Goal: Obtain resource: Download file/media

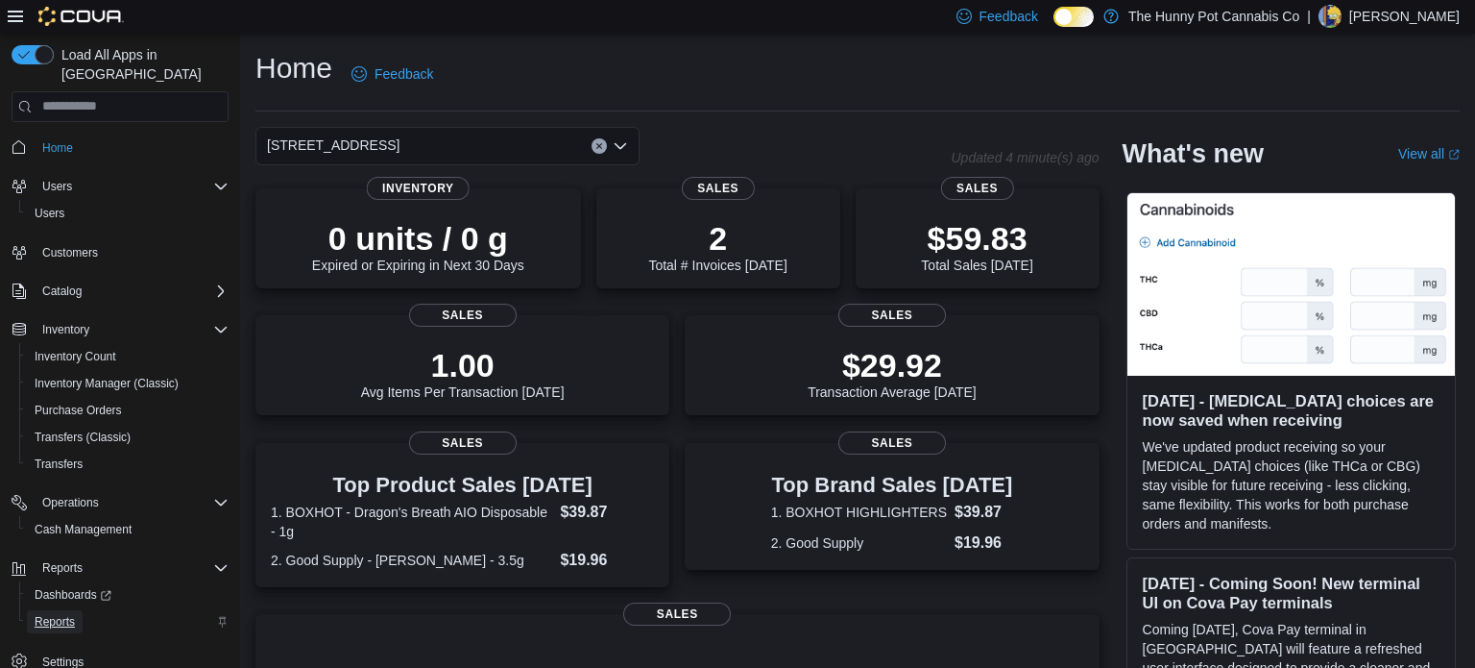
click at [62, 614] on span "Reports" at bounding box center [55, 621] width 40 height 15
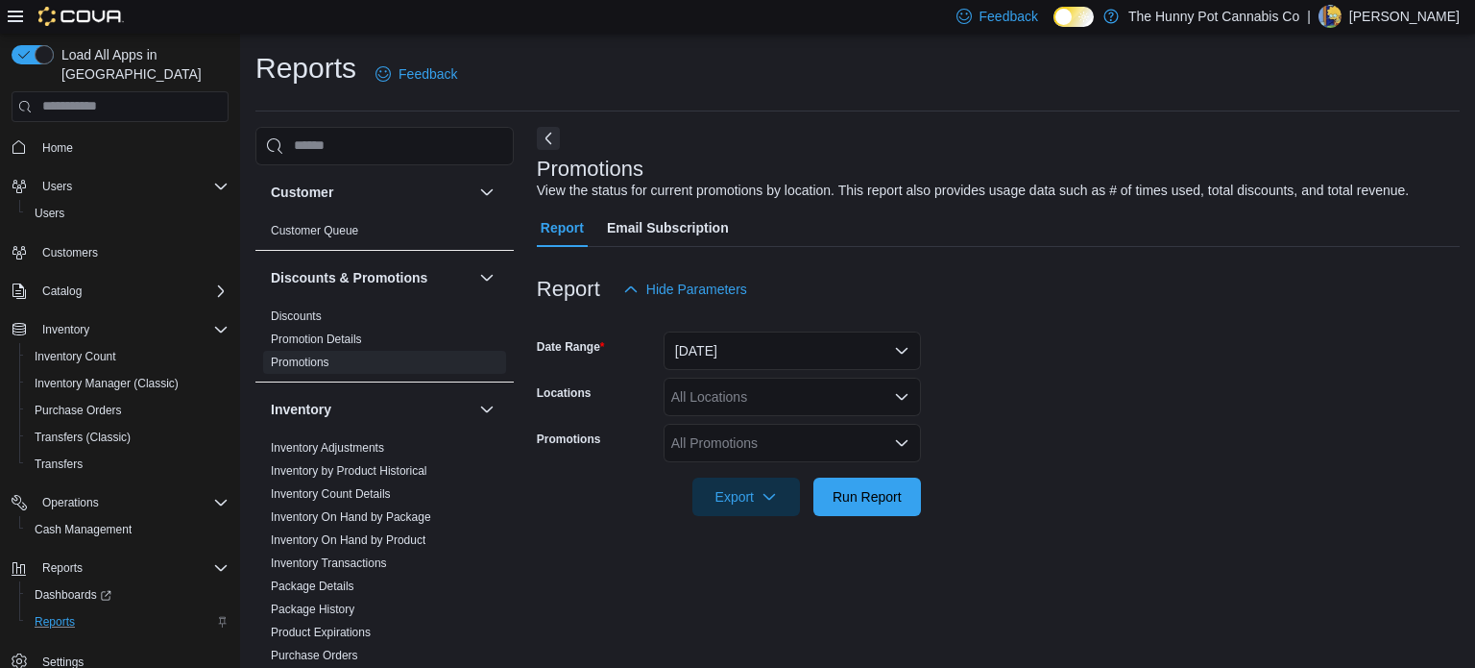
scroll to position [12, 0]
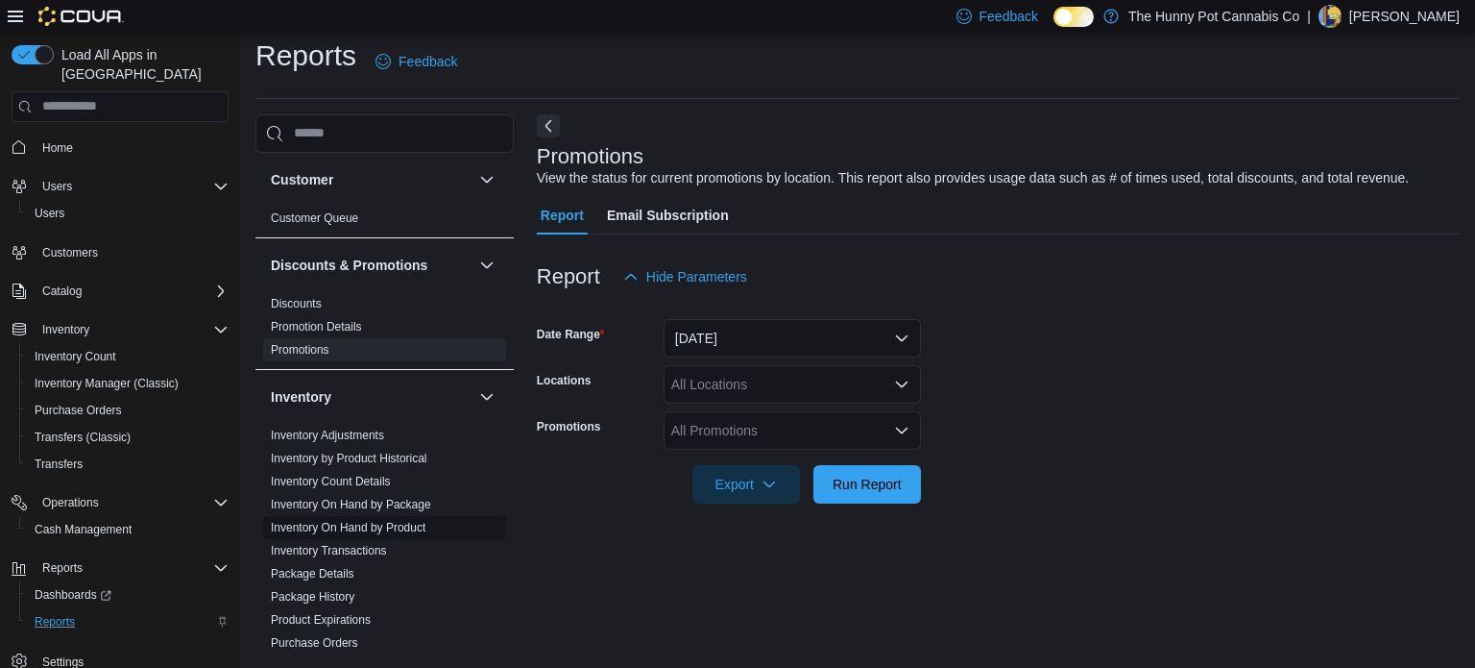
click at [351, 528] on link "Inventory On Hand by Product" at bounding box center [348, 527] width 155 height 13
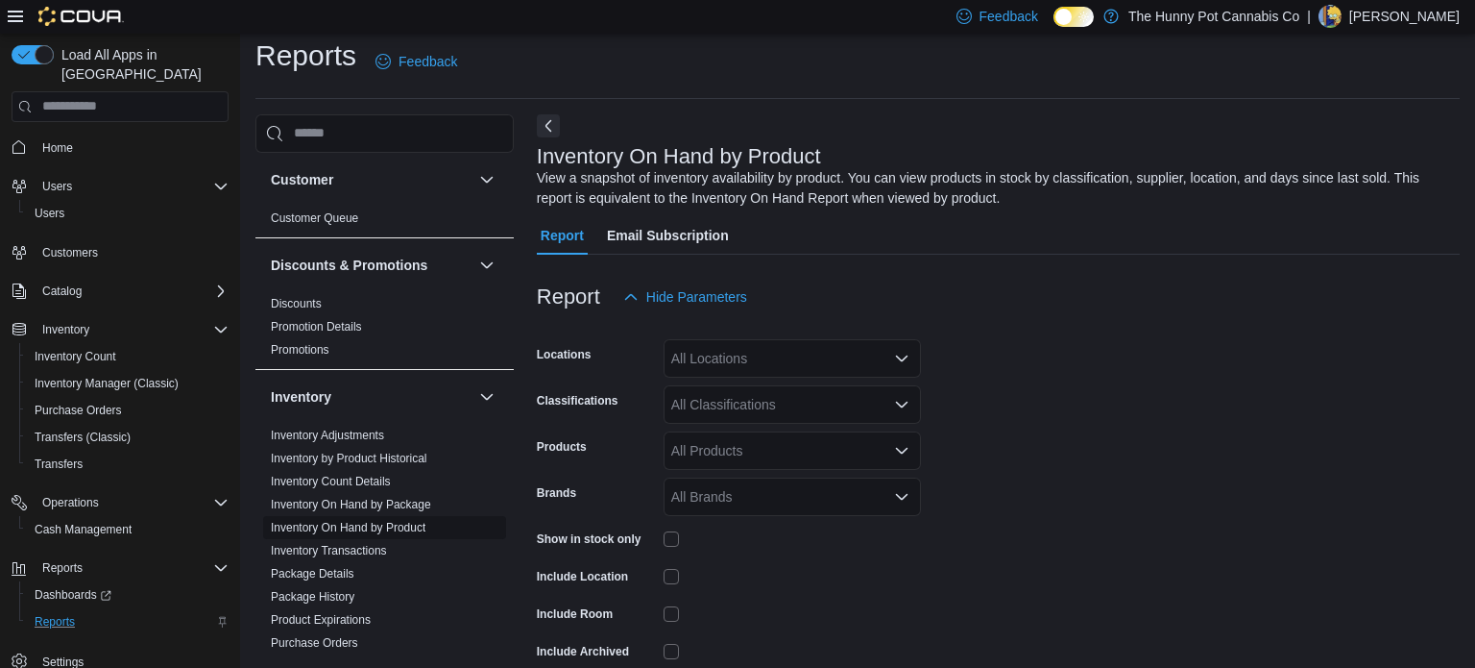
scroll to position [64, 0]
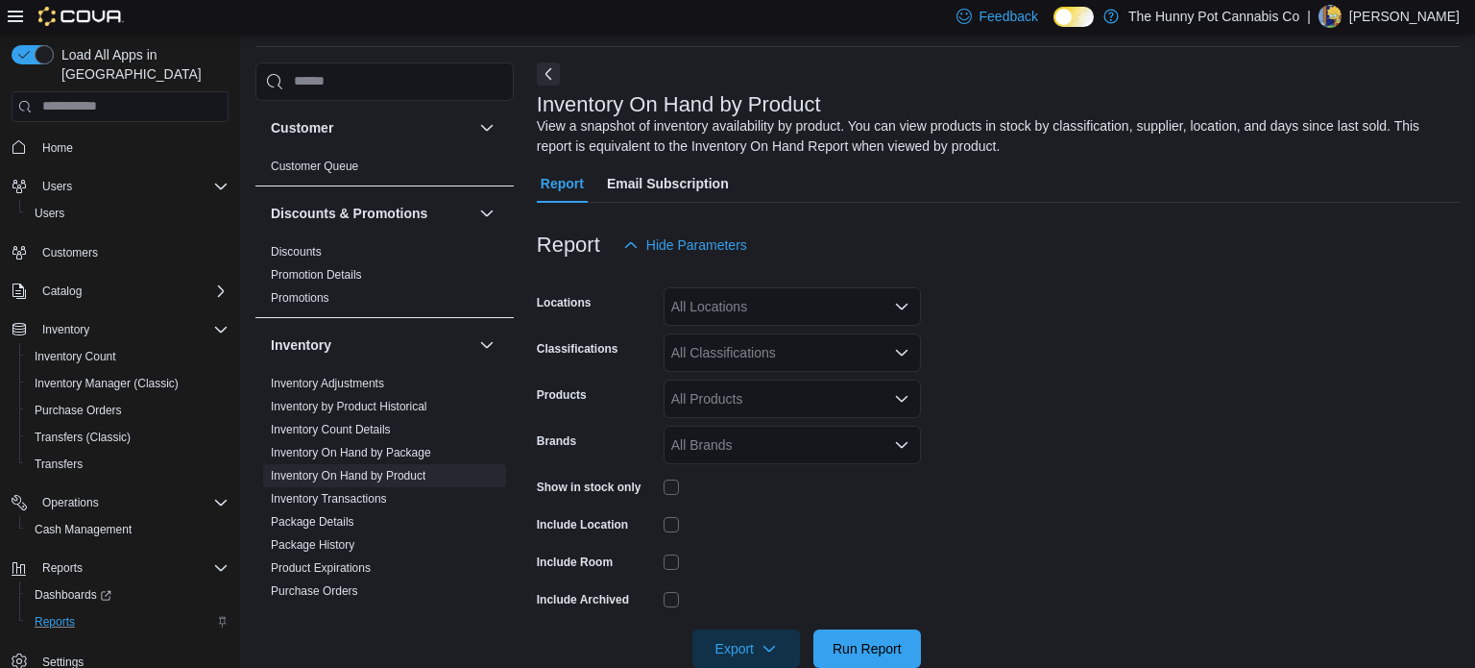
click at [905, 309] on icon "Open list of options" at bounding box center [901, 306] width 15 height 15
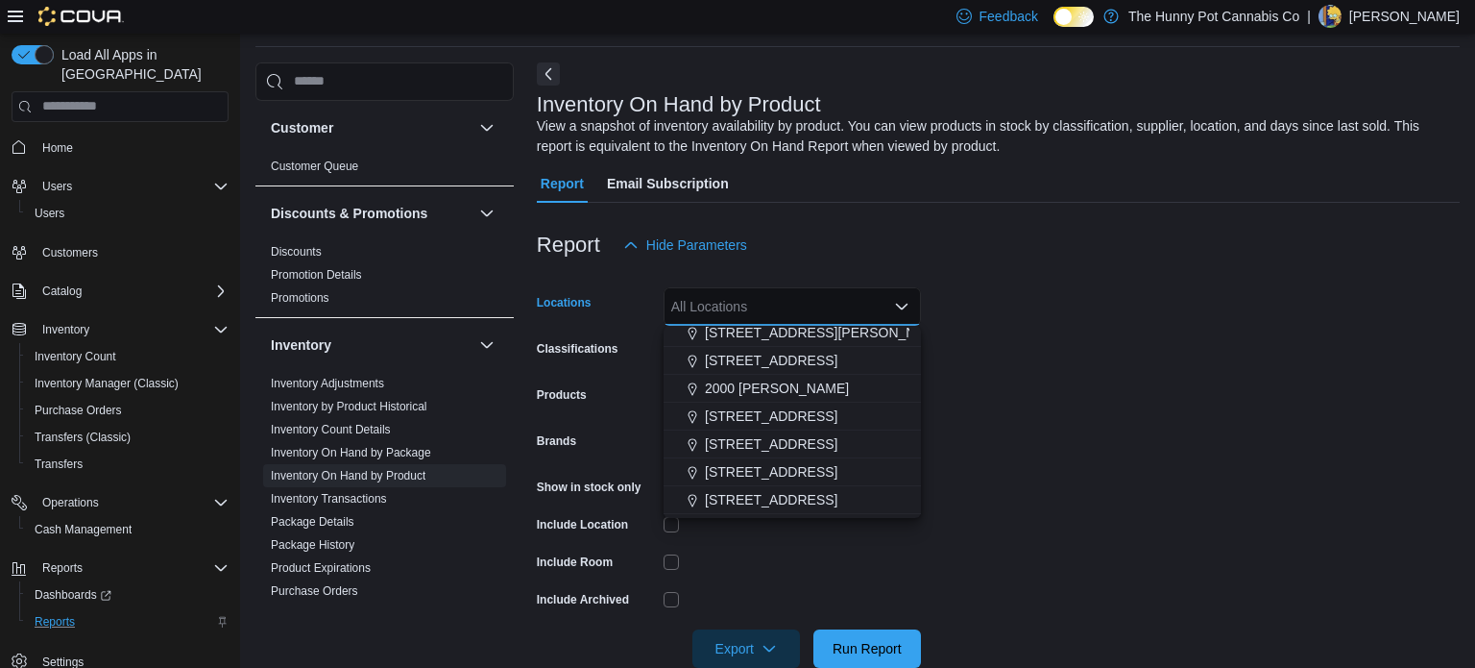
scroll to position [372, 0]
click at [775, 446] on span "[STREET_ADDRESS]" at bounding box center [771, 440] width 133 height 19
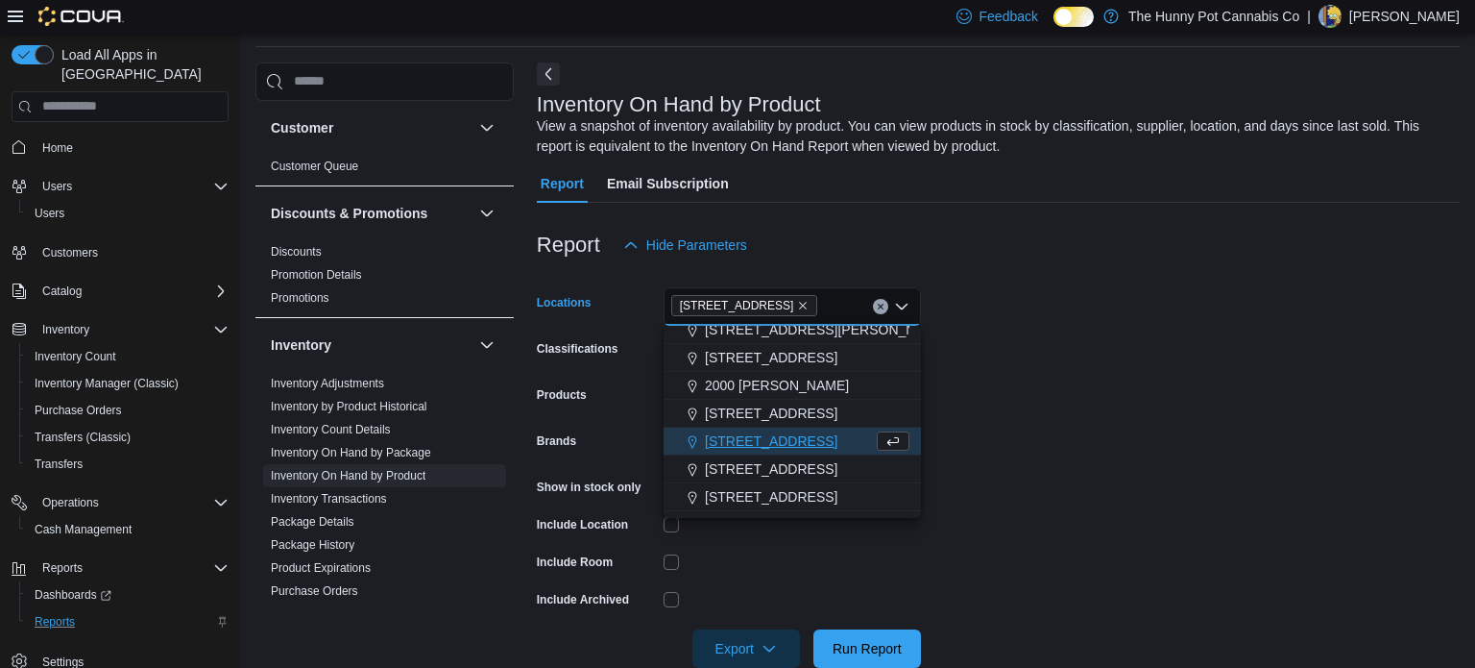
click at [959, 568] on form "Locations [STREET_ADDRESS] Selected. [STREET_ADDRESS]. Press Backspace to delet…" at bounding box center [998, 465] width 923 height 403
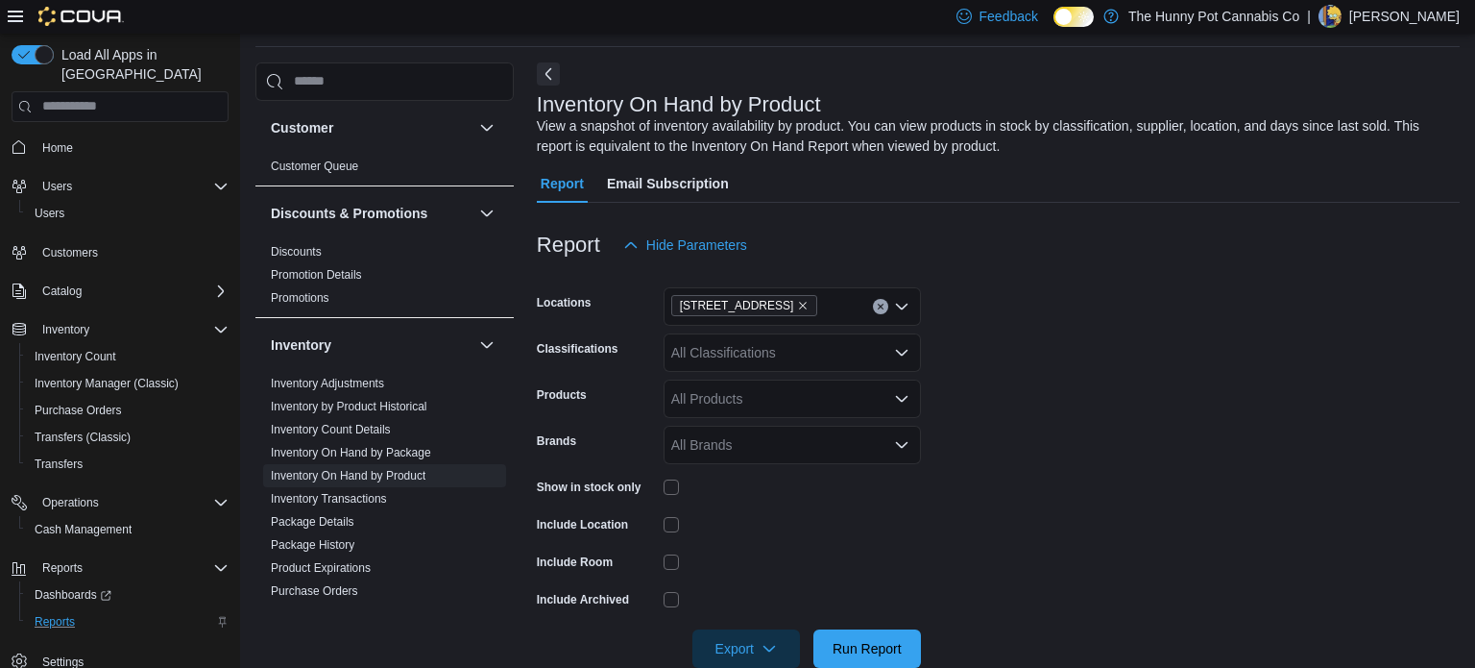
scroll to position [102, 0]
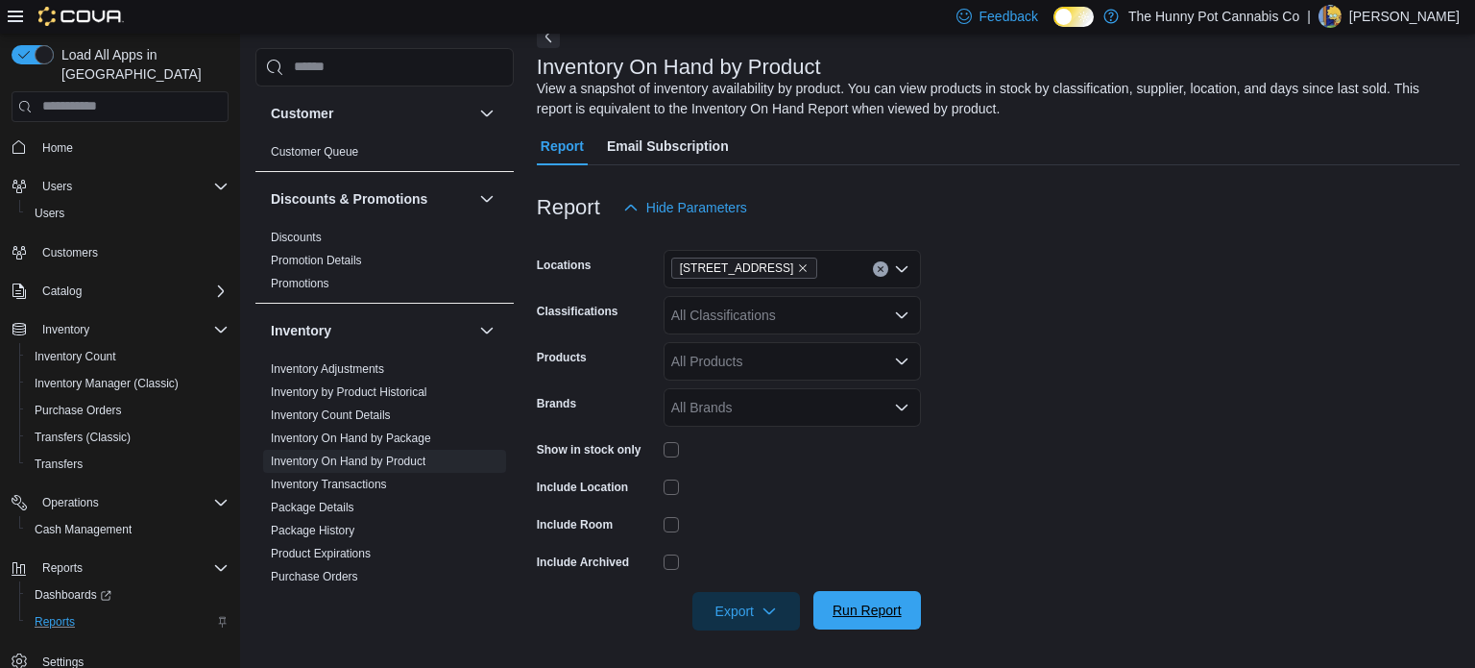
click at [890, 607] on span "Run Report" at bounding box center [867, 609] width 69 height 19
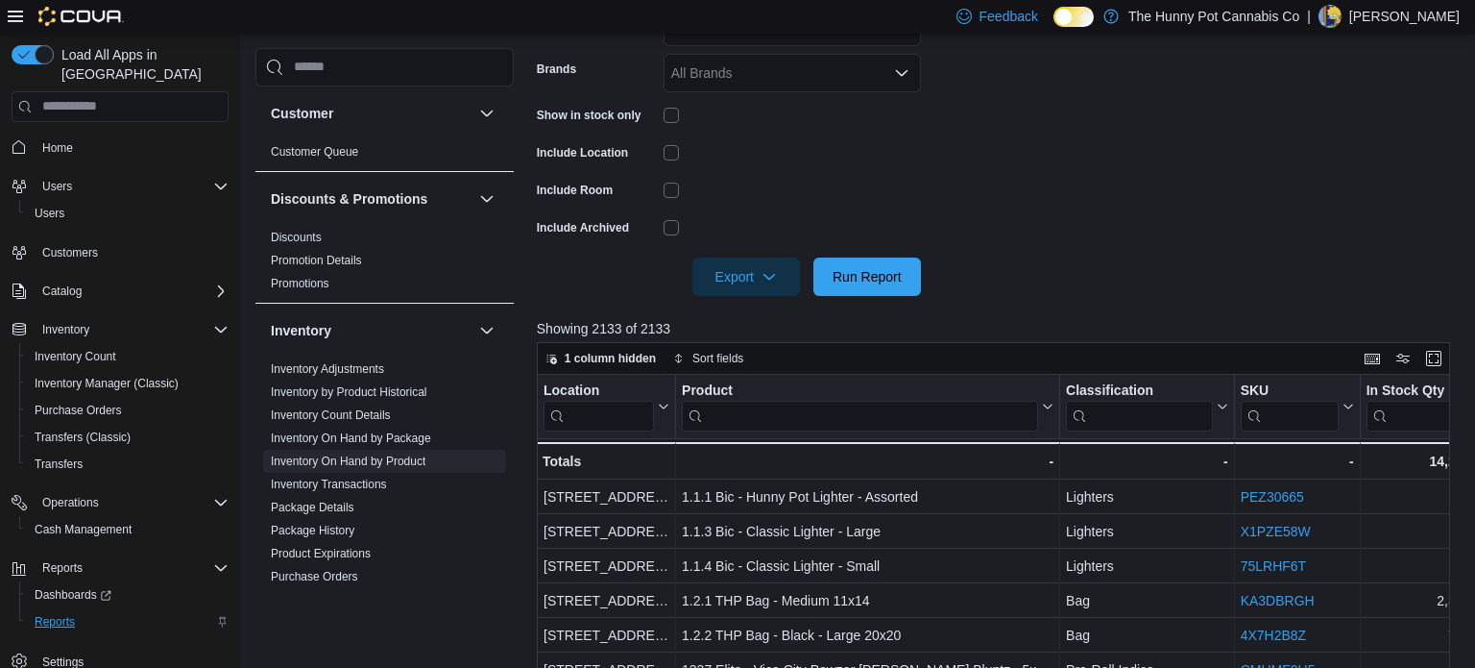
scroll to position [437, 0]
click at [752, 269] on span "Export" at bounding box center [746, 275] width 85 height 38
click at [755, 324] on button "Export to Excel" at bounding box center [749, 314] width 110 height 38
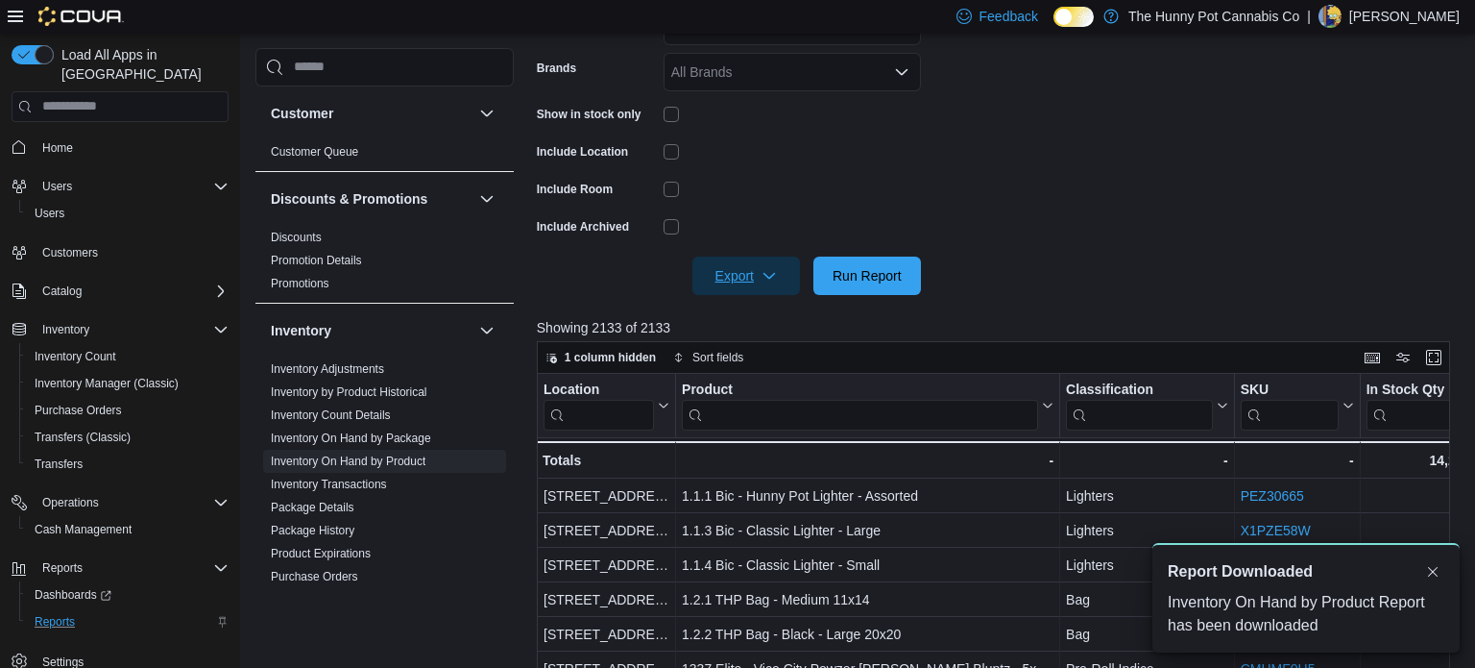
scroll to position [0, 0]
